Goal: Information Seeking & Learning: Learn about a topic

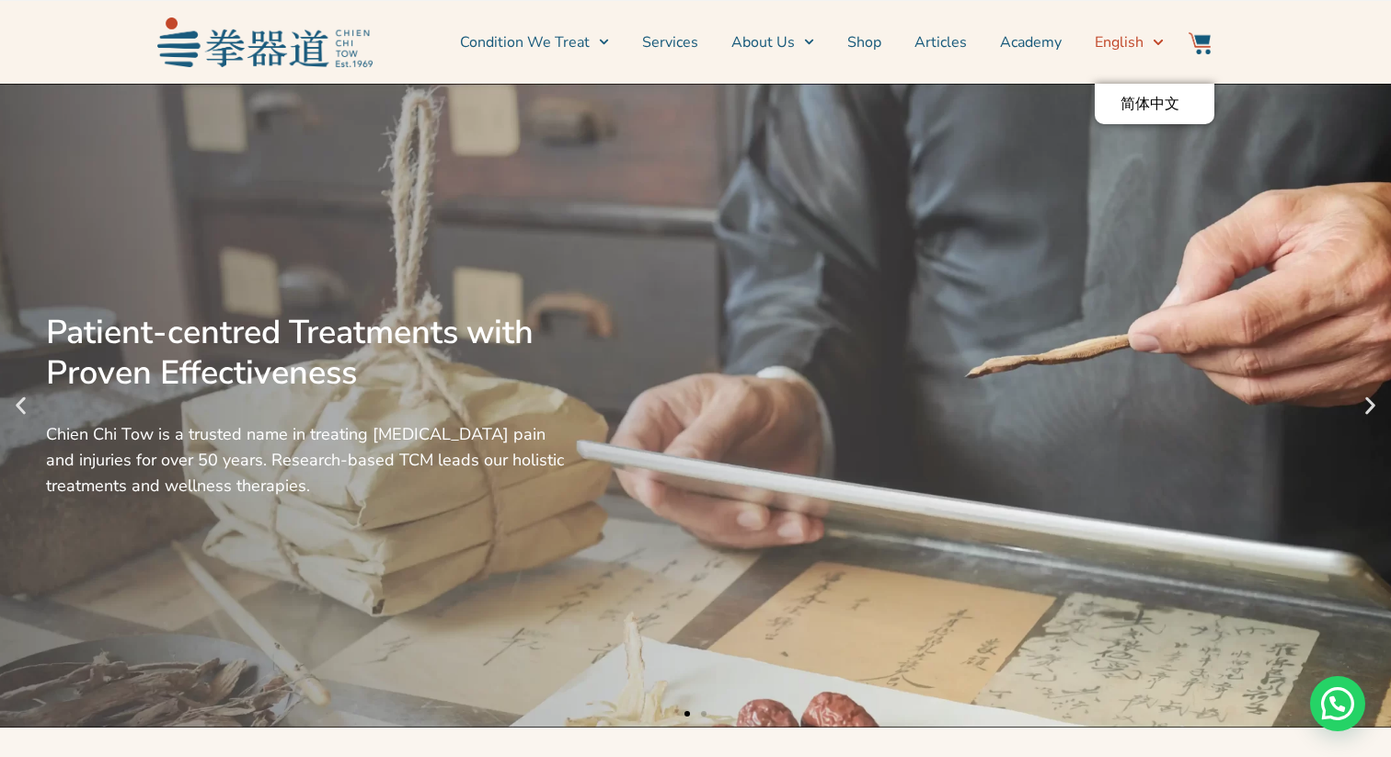
click at [1130, 35] on span "English" at bounding box center [1119, 42] width 49 height 22
click at [1147, 90] on link "简体中文" at bounding box center [1155, 104] width 120 height 40
click at [1138, 85] on link "简体中文" at bounding box center [1155, 104] width 120 height 40
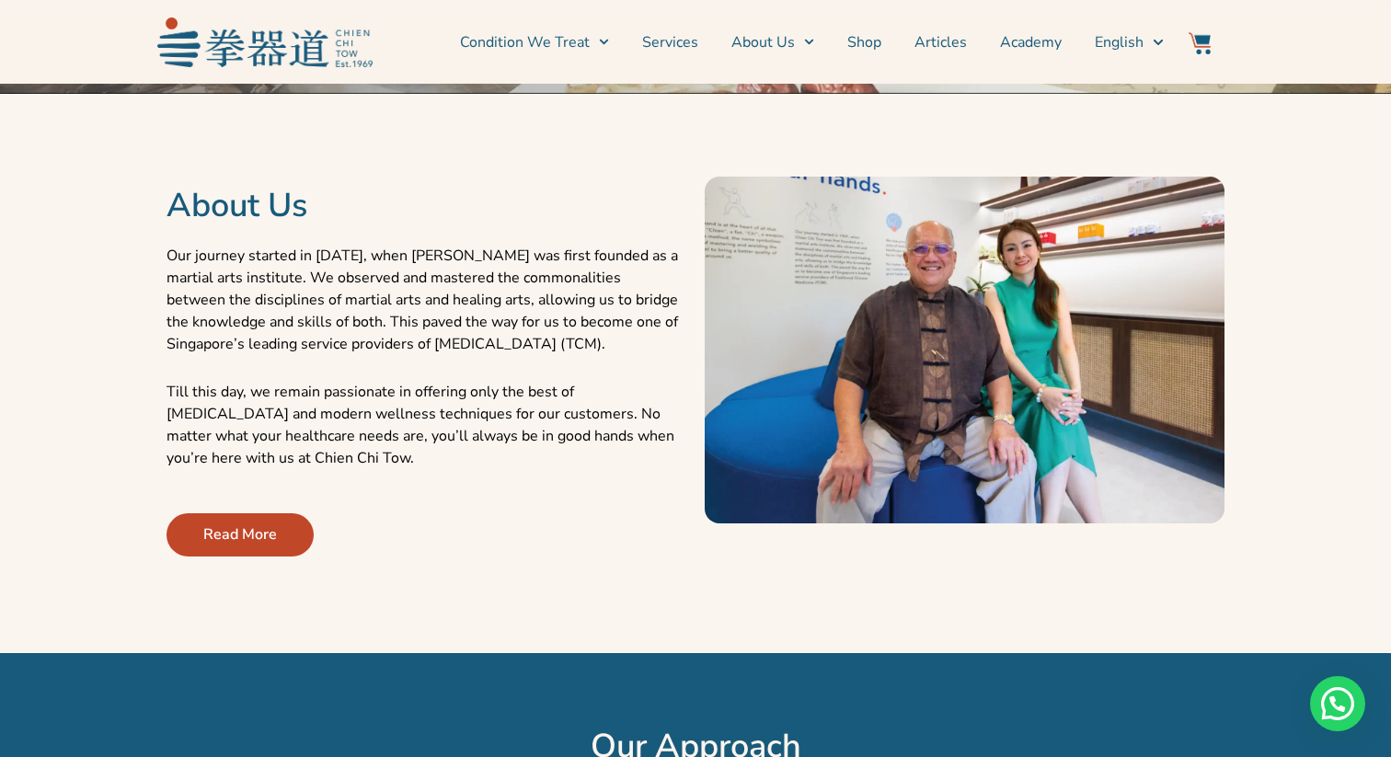
scroll to position [637, 0]
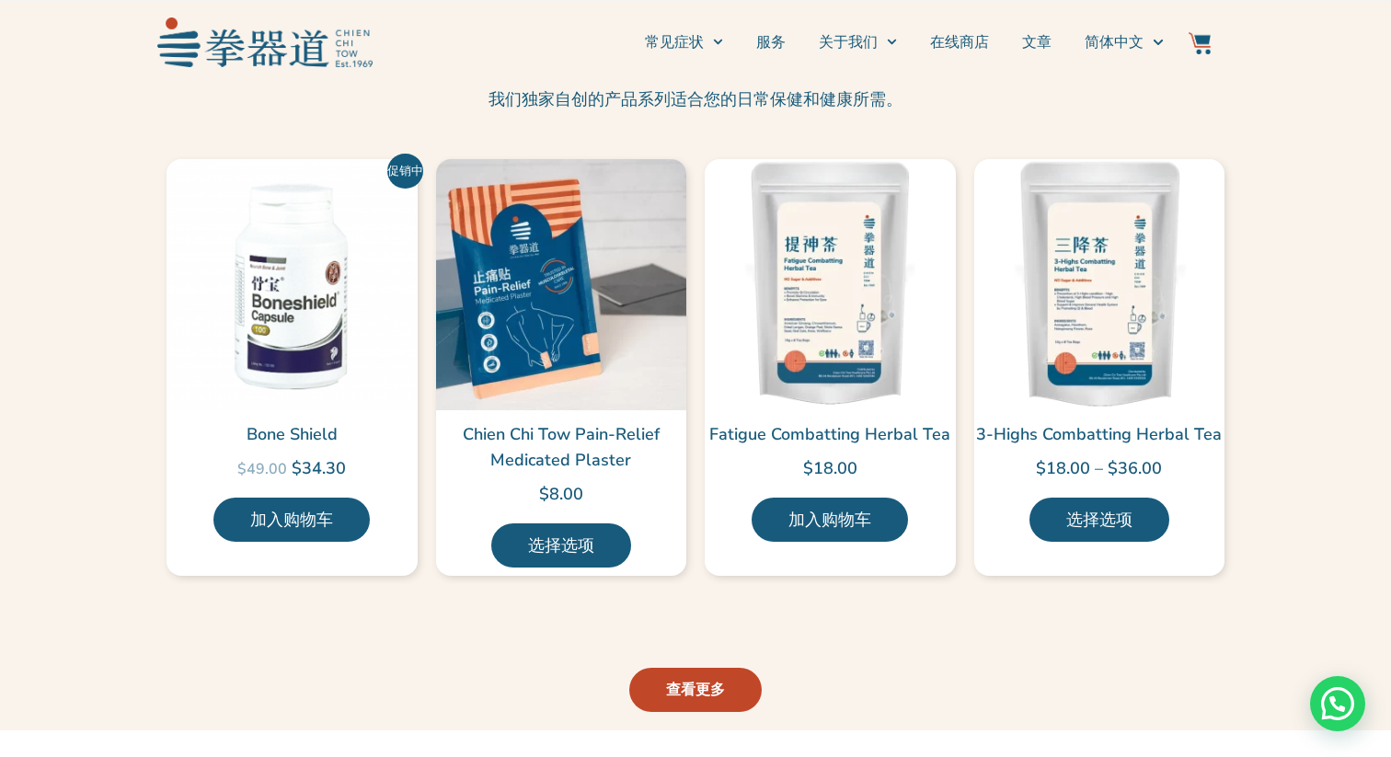
scroll to position [4033, 0]
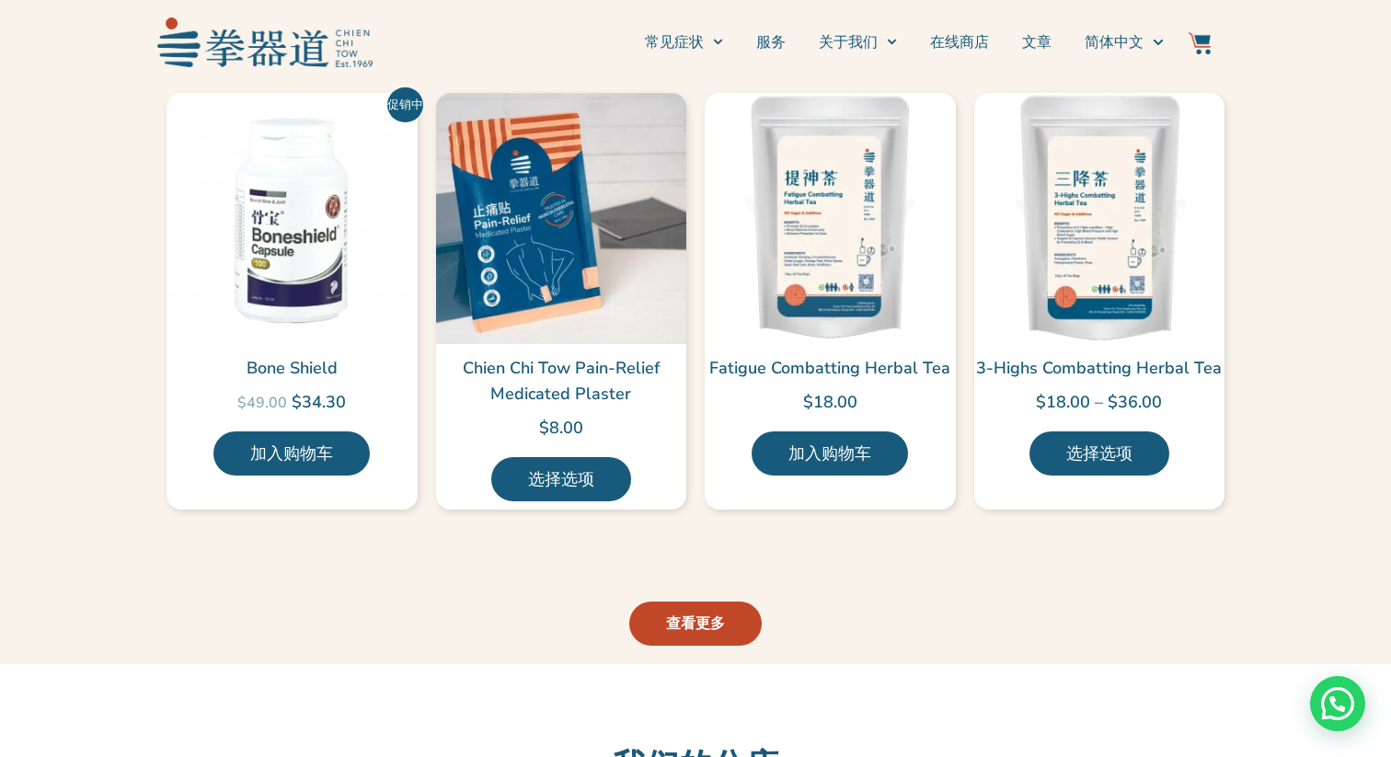
click at [721, 620] on link "查看更多" at bounding box center [695, 624] width 132 height 44
click at [698, 613] on span "查看更多" at bounding box center [695, 624] width 59 height 22
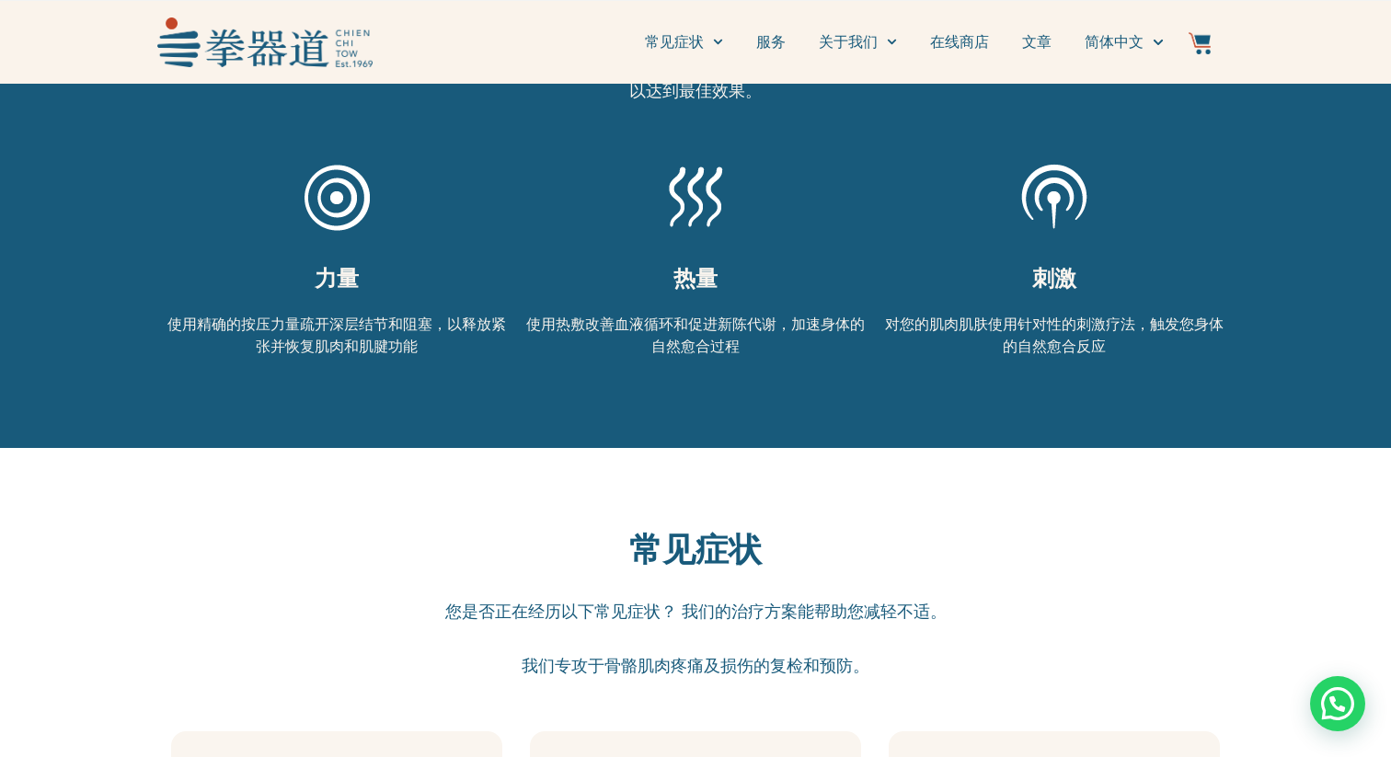
scroll to position [1228, 0]
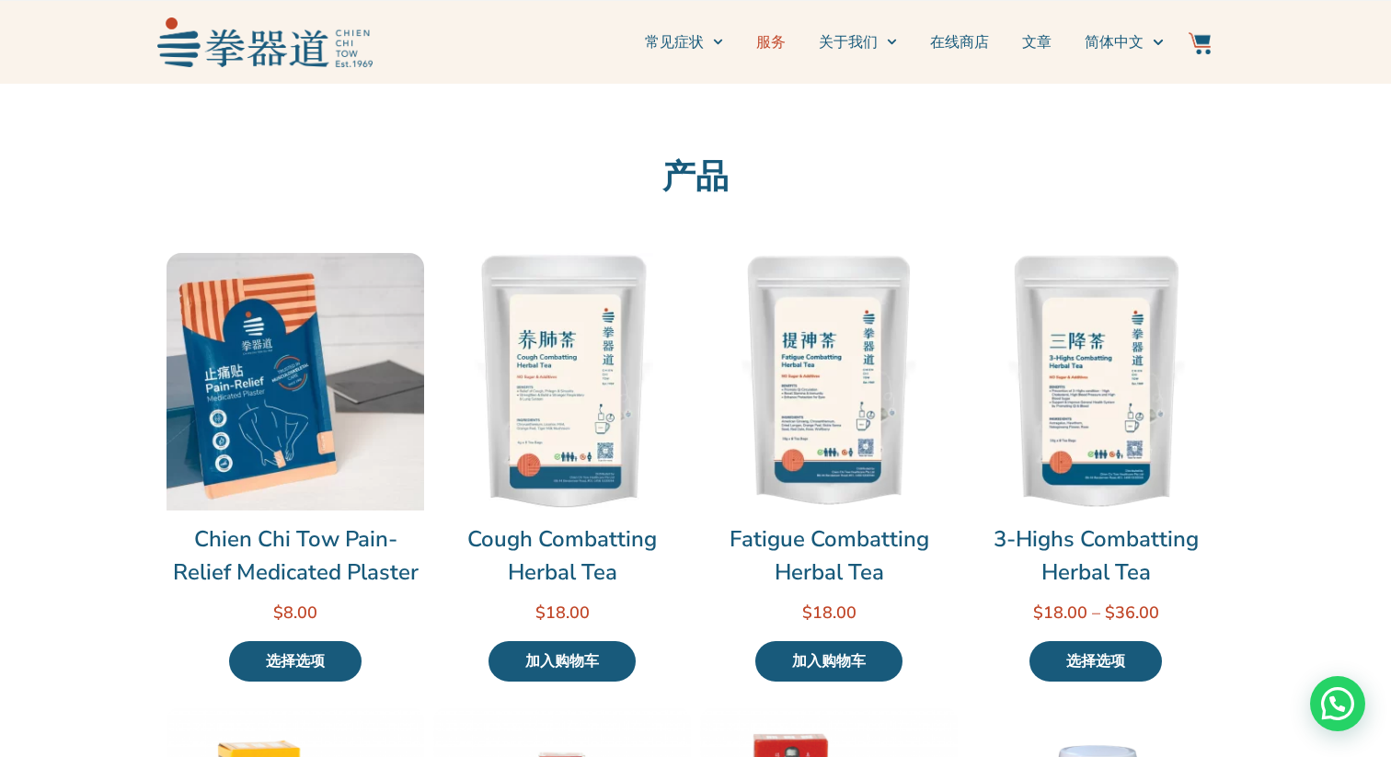
click at [763, 33] on link "服务" at bounding box center [770, 42] width 29 height 46
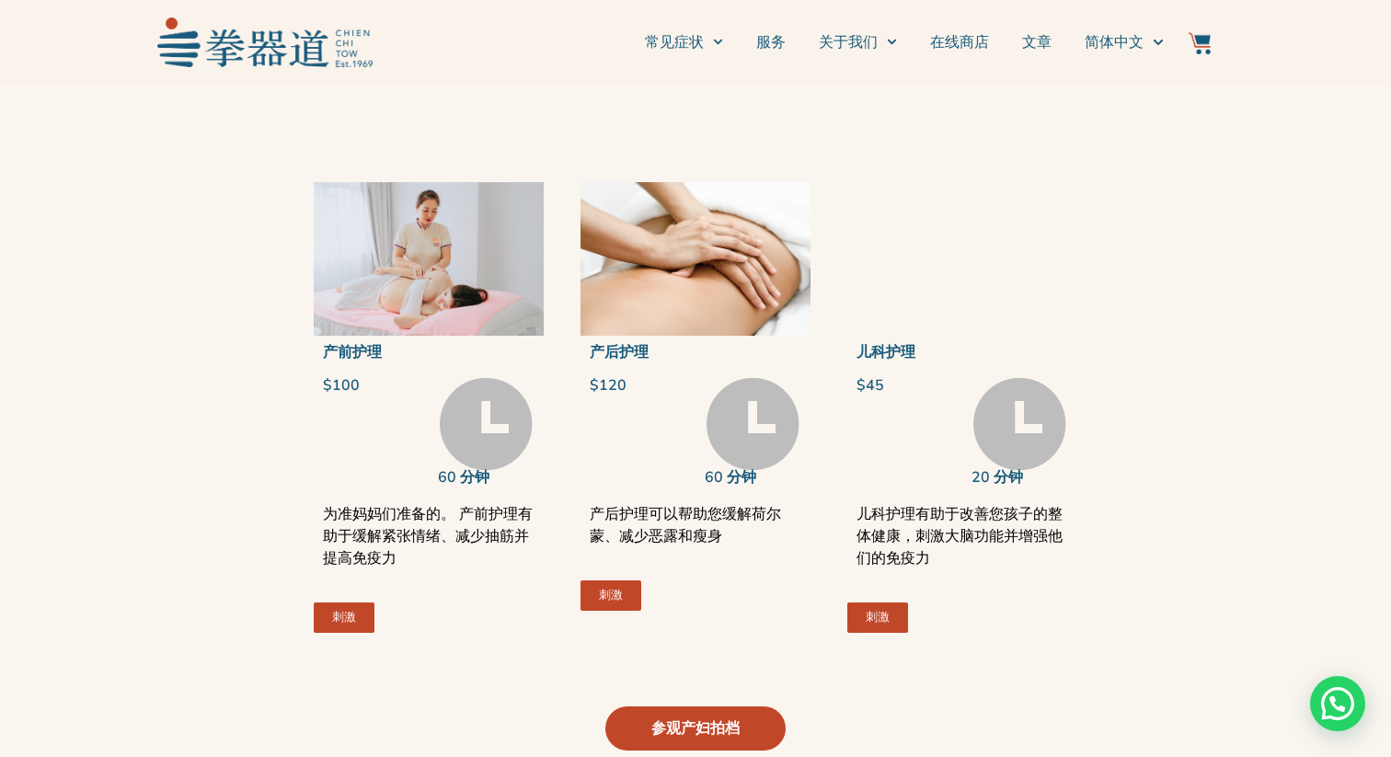
scroll to position [3472, 0]
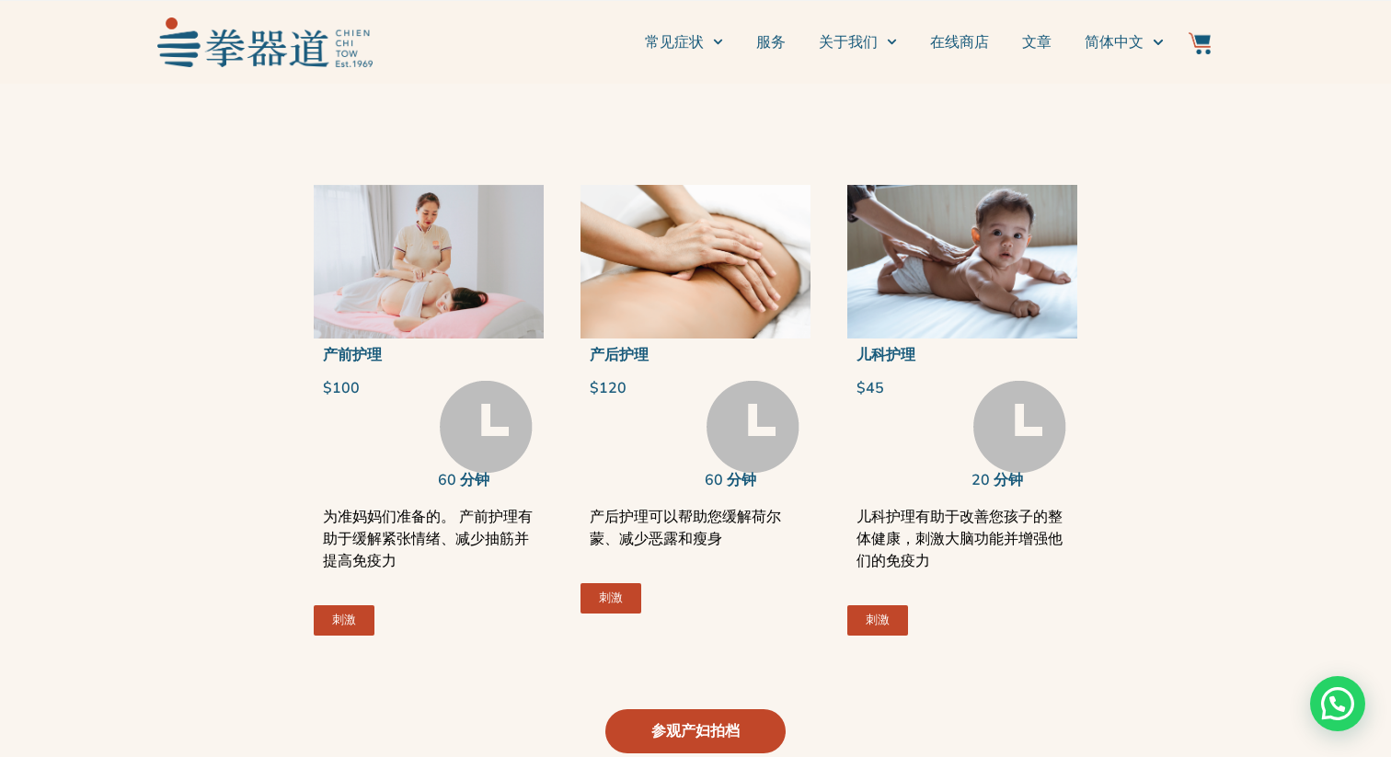
click at [367, 360] on link "产前护理" at bounding box center [352, 355] width 59 height 20
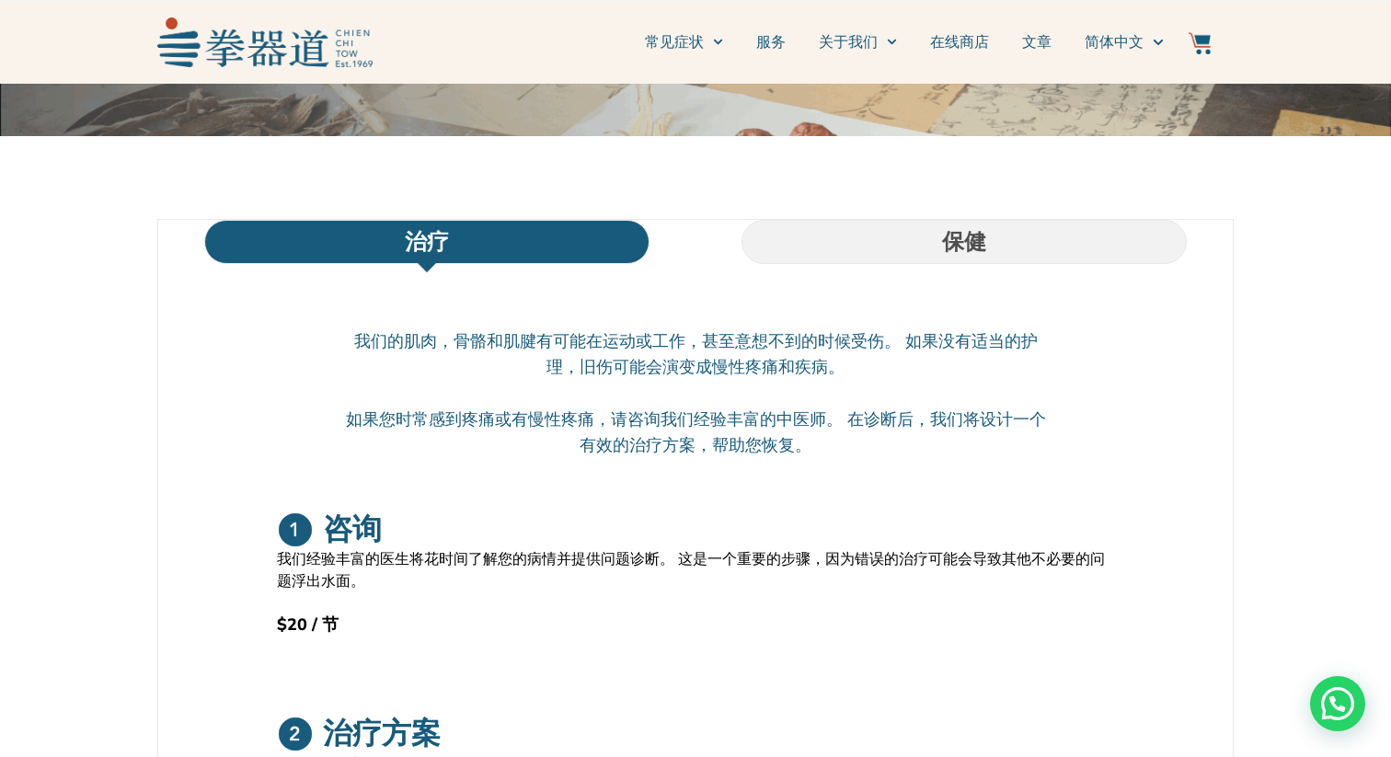
scroll to position [0, 0]
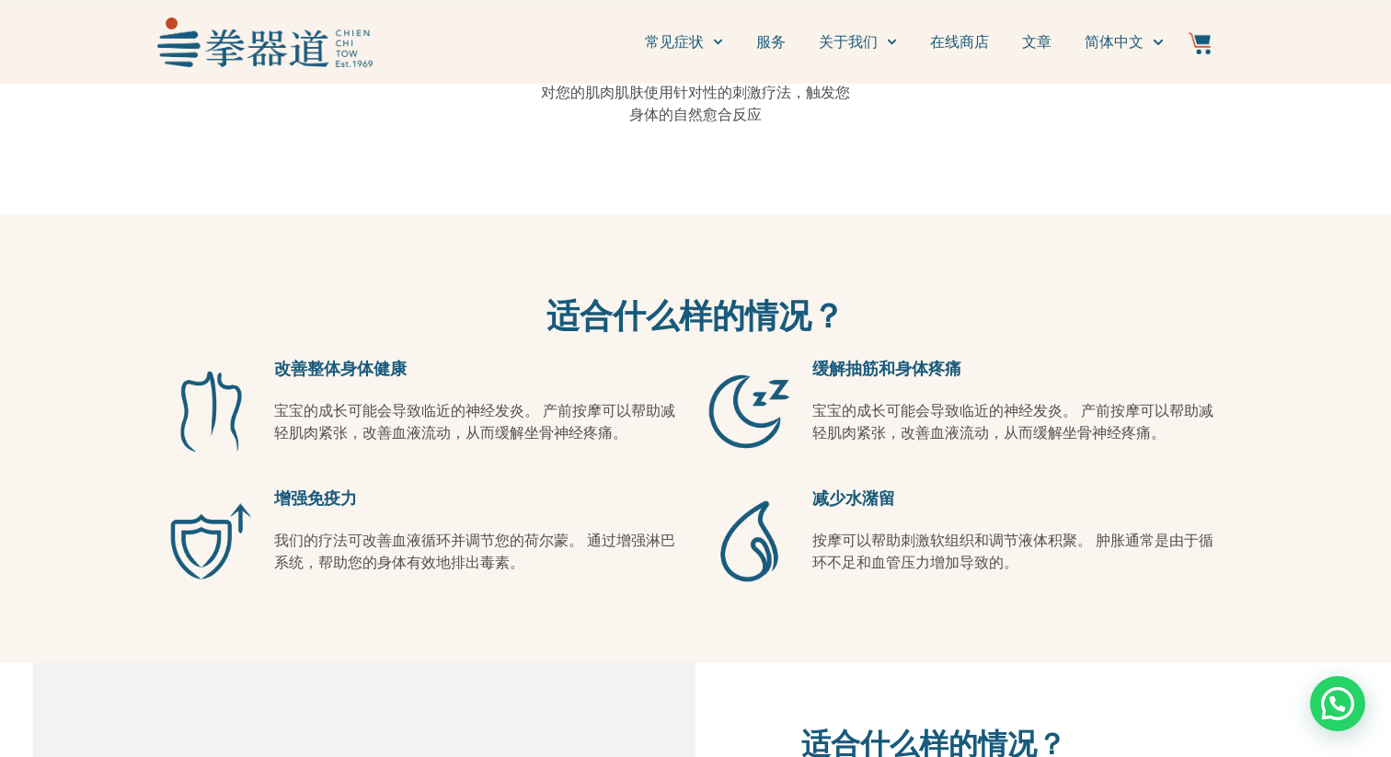
scroll to position [1113, 0]
click at [706, 495] on div at bounding box center [749, 541] width 108 height 131
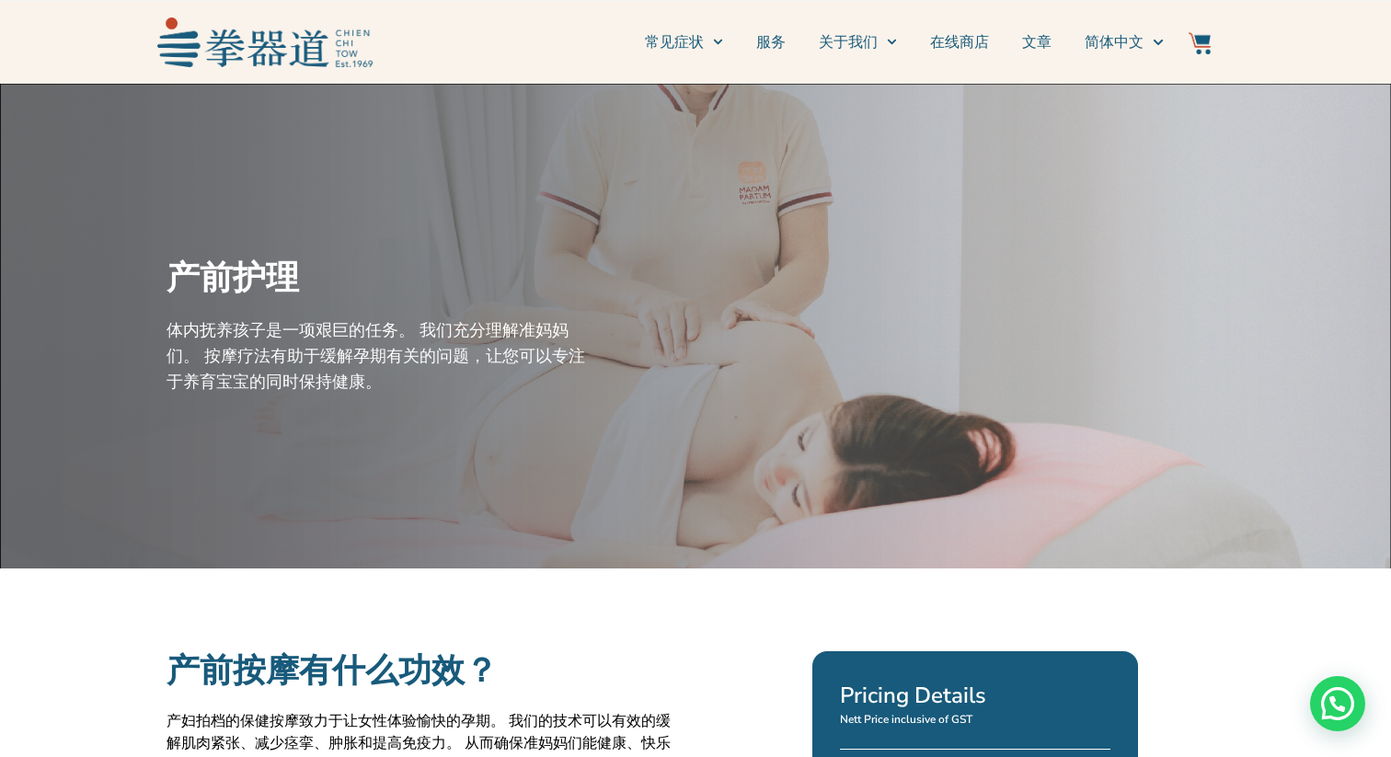
scroll to position [11, 0]
